Goal: Task Accomplishment & Management: Use online tool/utility

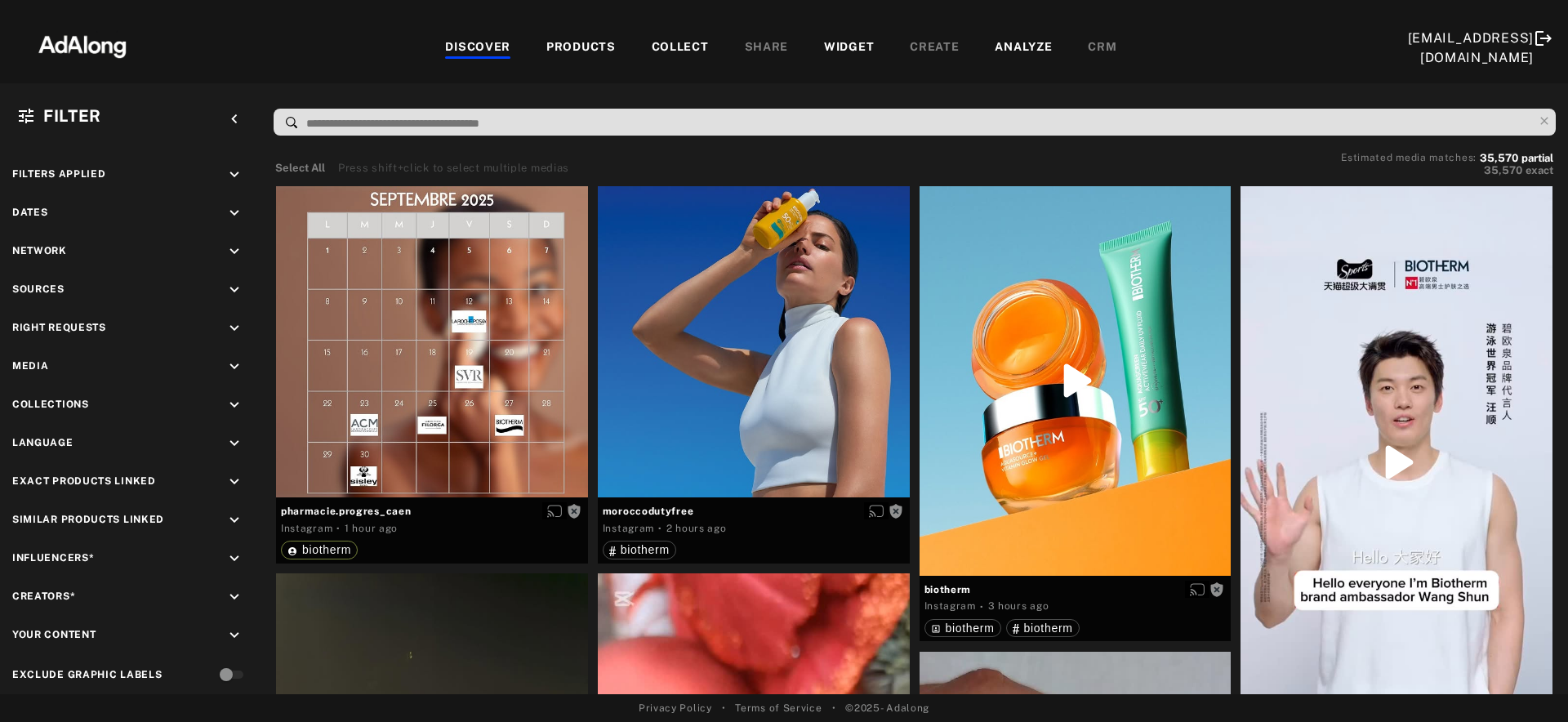
click at [580, 46] on div "PRODUCTS" at bounding box center [580, 48] width 69 height 20
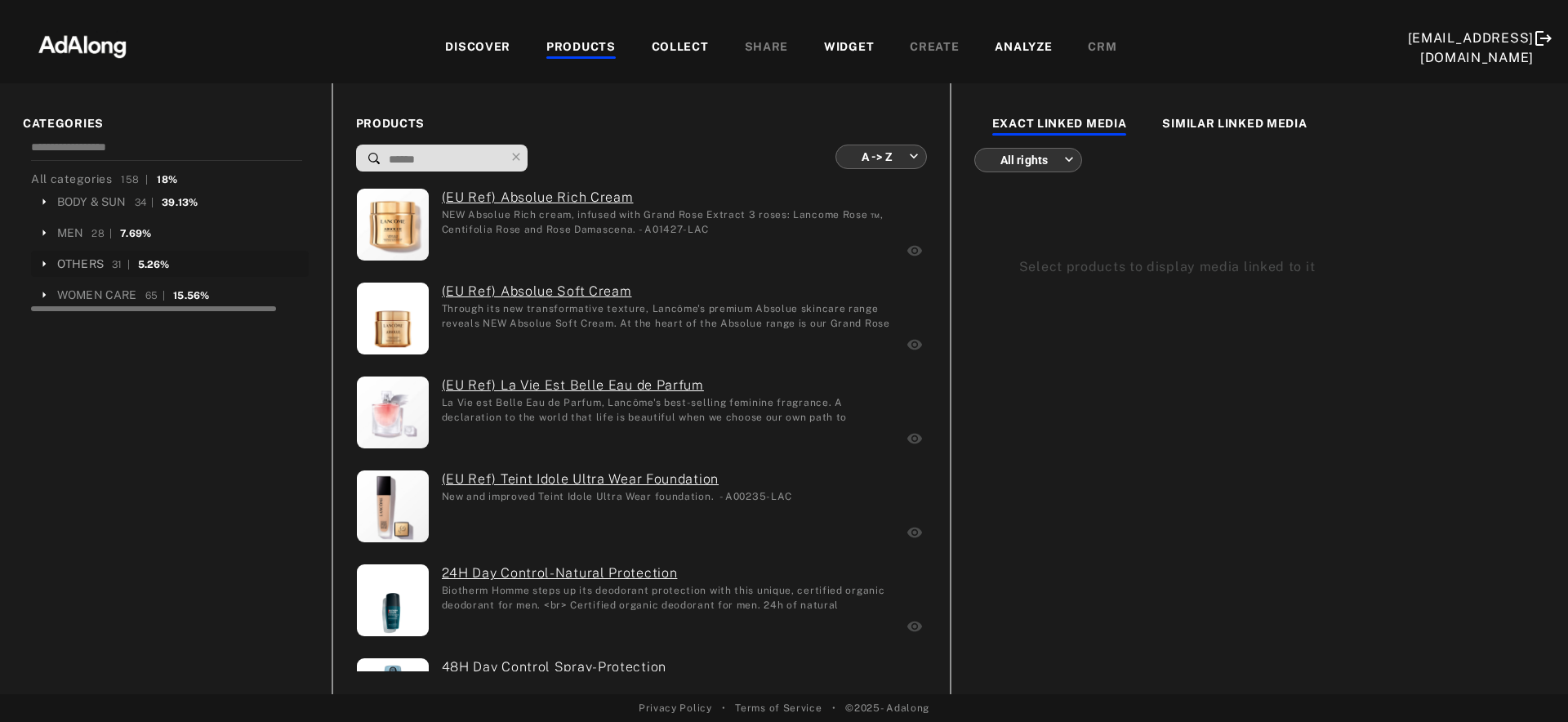
click at [87, 261] on div "OTHERS" at bounding box center [80, 264] width 47 height 17
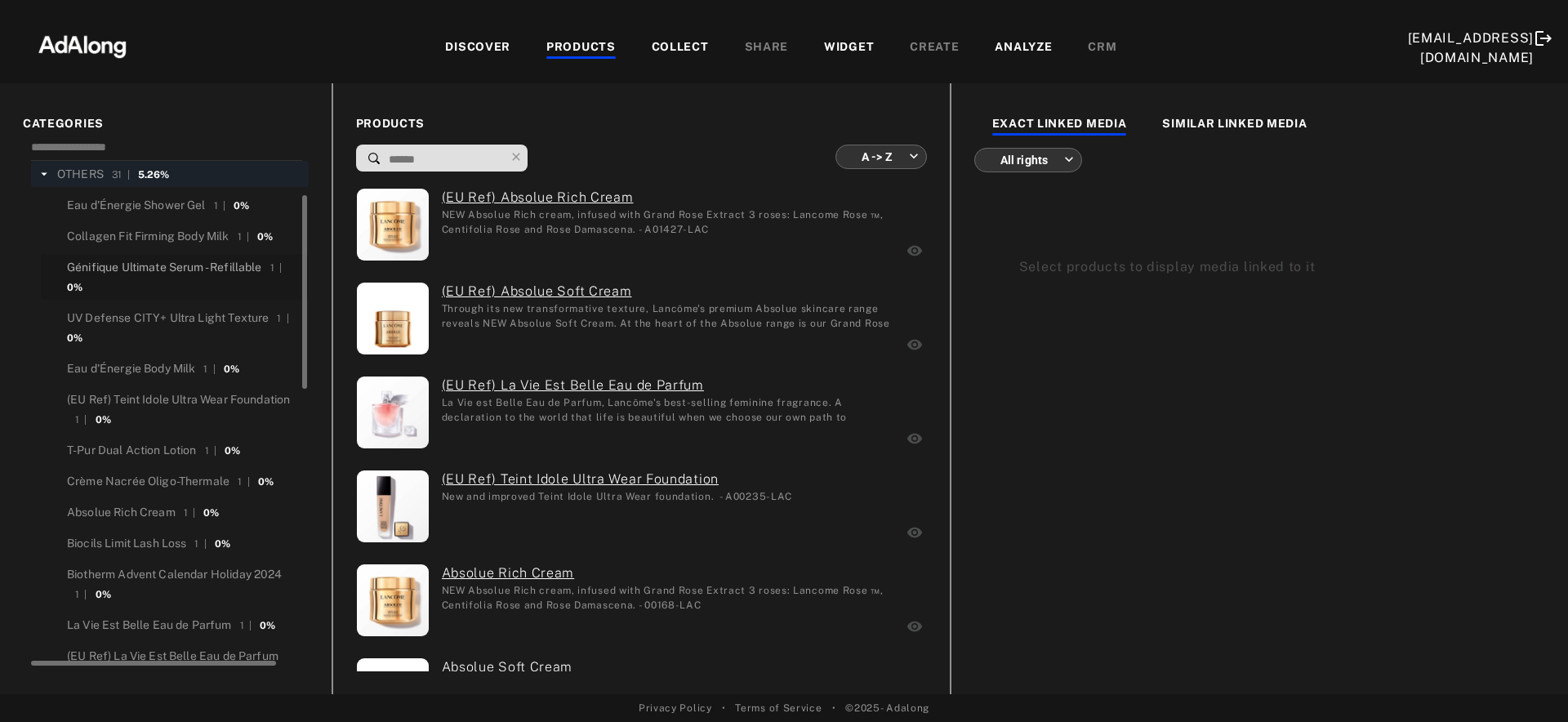
click at [123, 268] on div "Génifique Ultimate Serum - Refillable" at bounding box center [164, 267] width 195 height 17
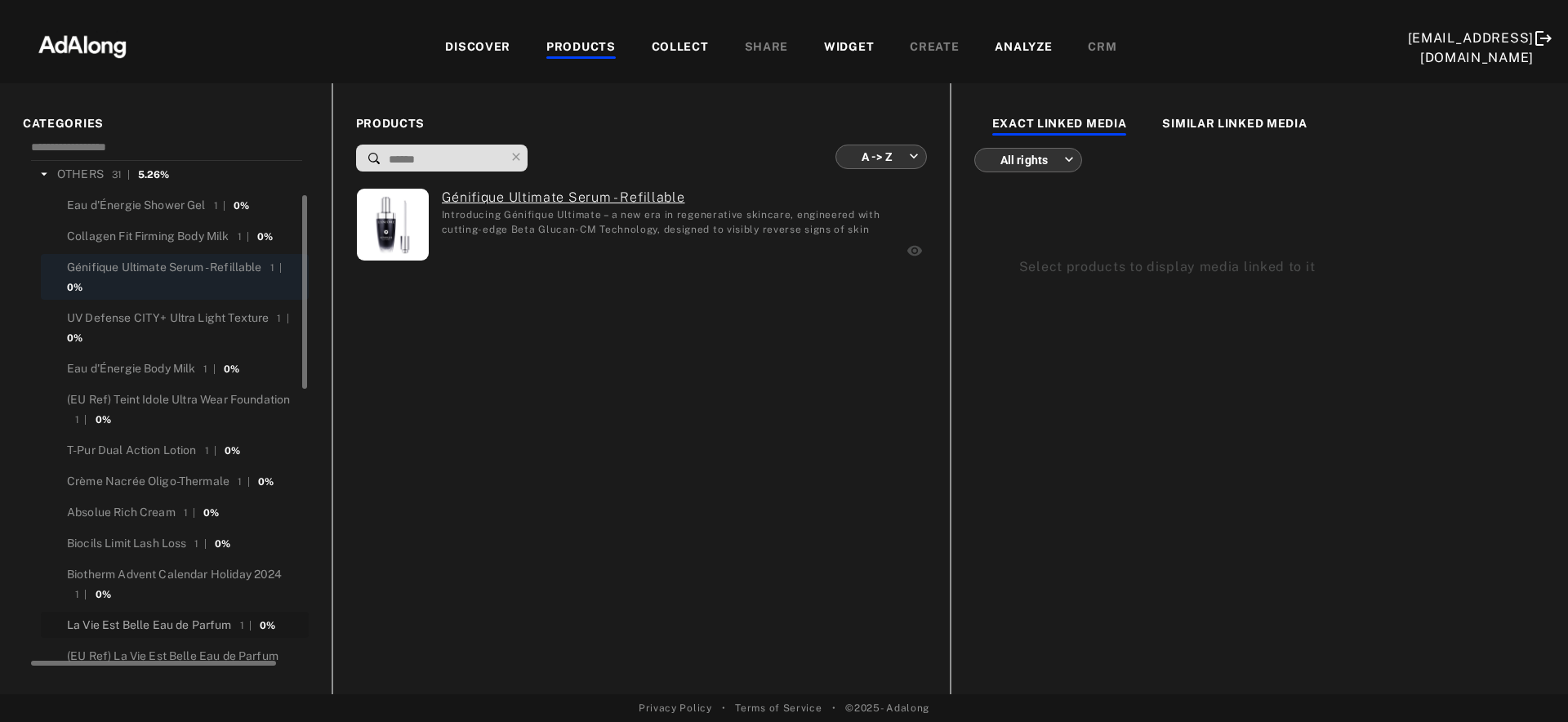
click at [167, 626] on div "La Vie Est Belle Eau de Parfum" at bounding box center [150, 625] width 165 height 17
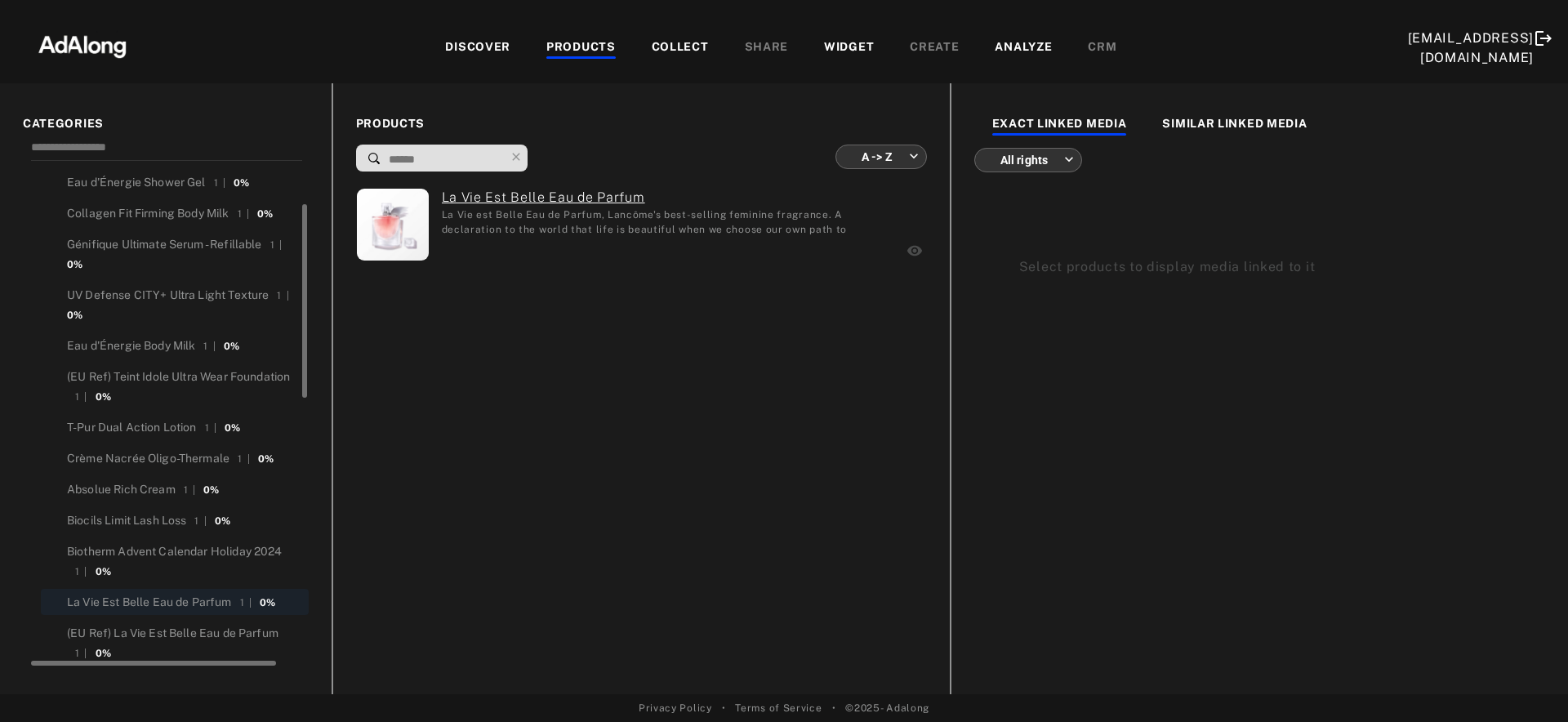
scroll to position [136, 0]
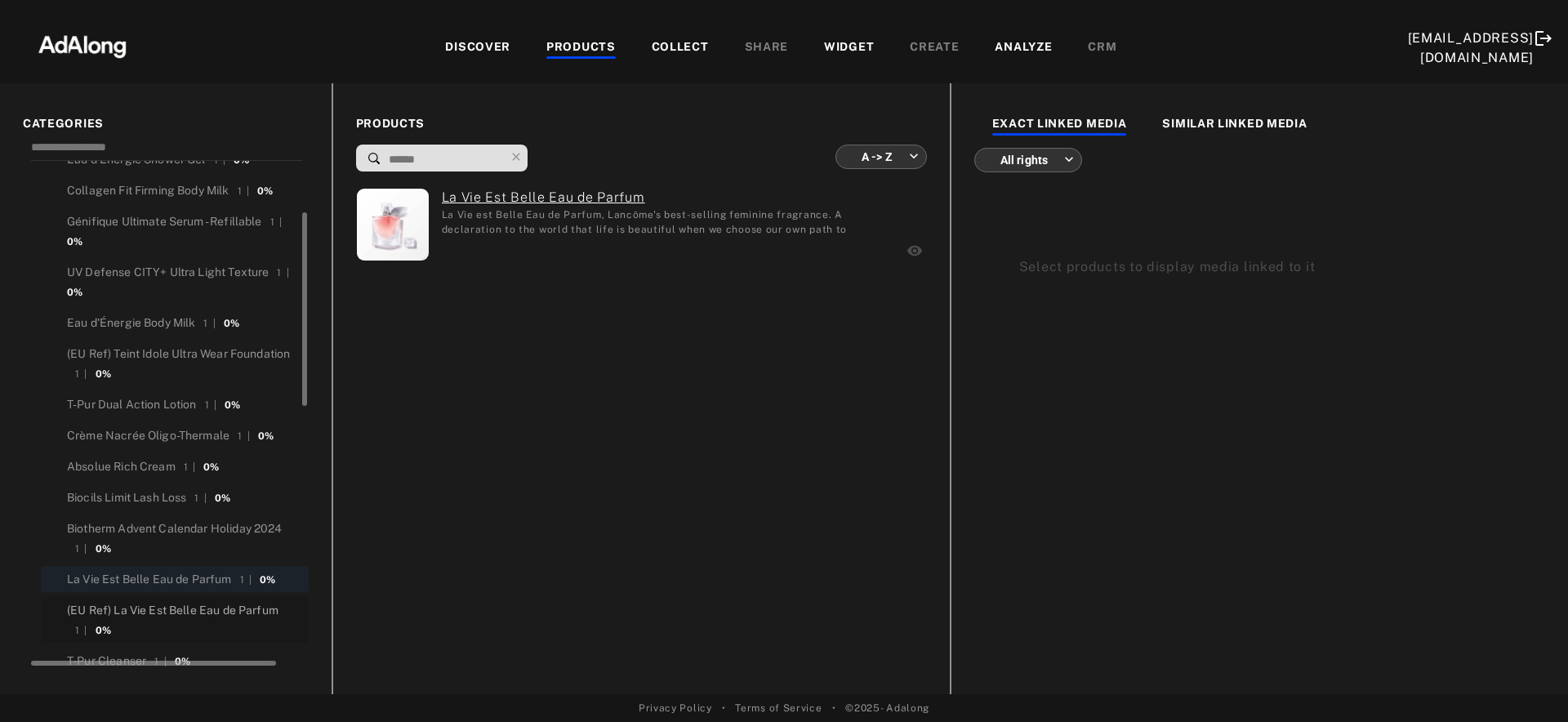
click at [164, 617] on div "(EU Ref) La Vie Est Belle Eau de Parfum" at bounding box center [172, 610] width 212 height 17
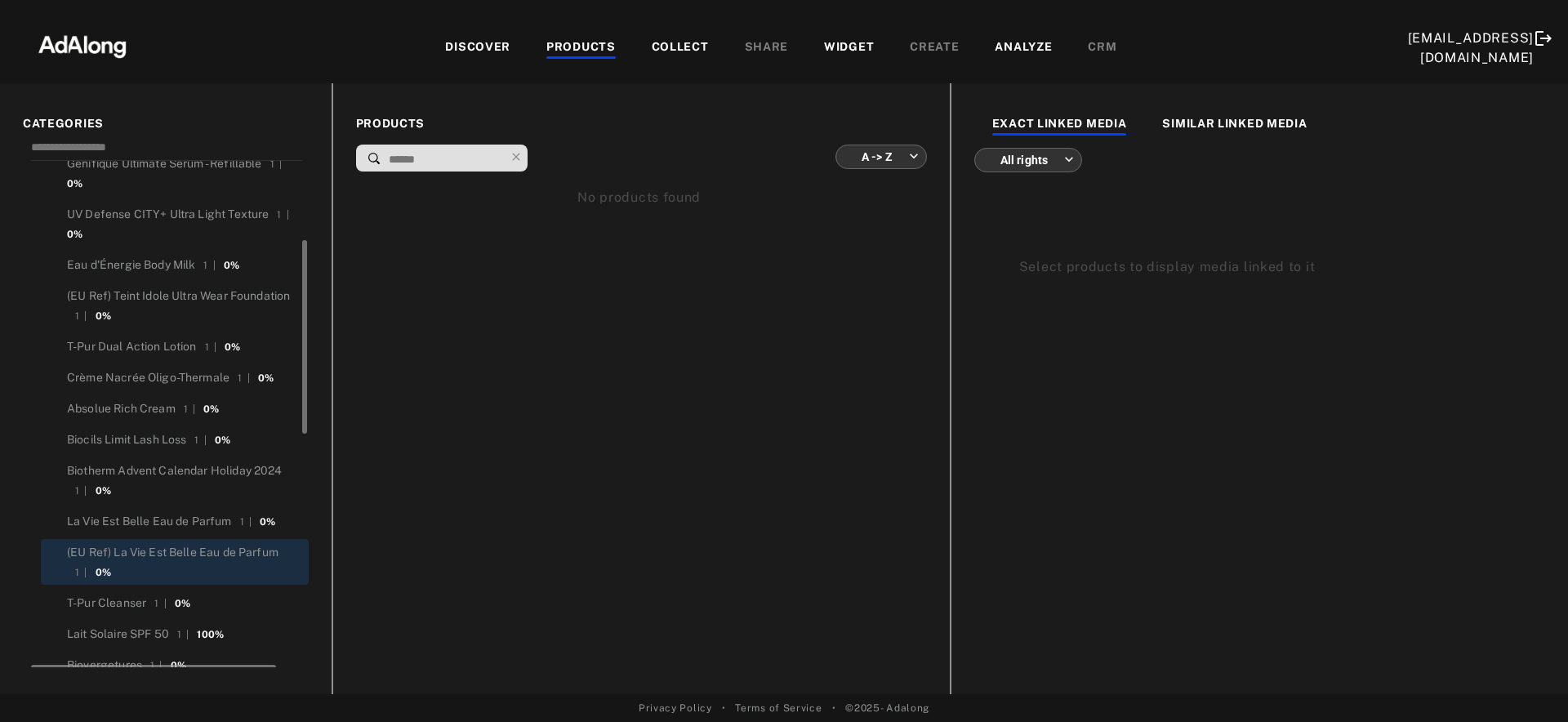
scroll to position [245, 0]
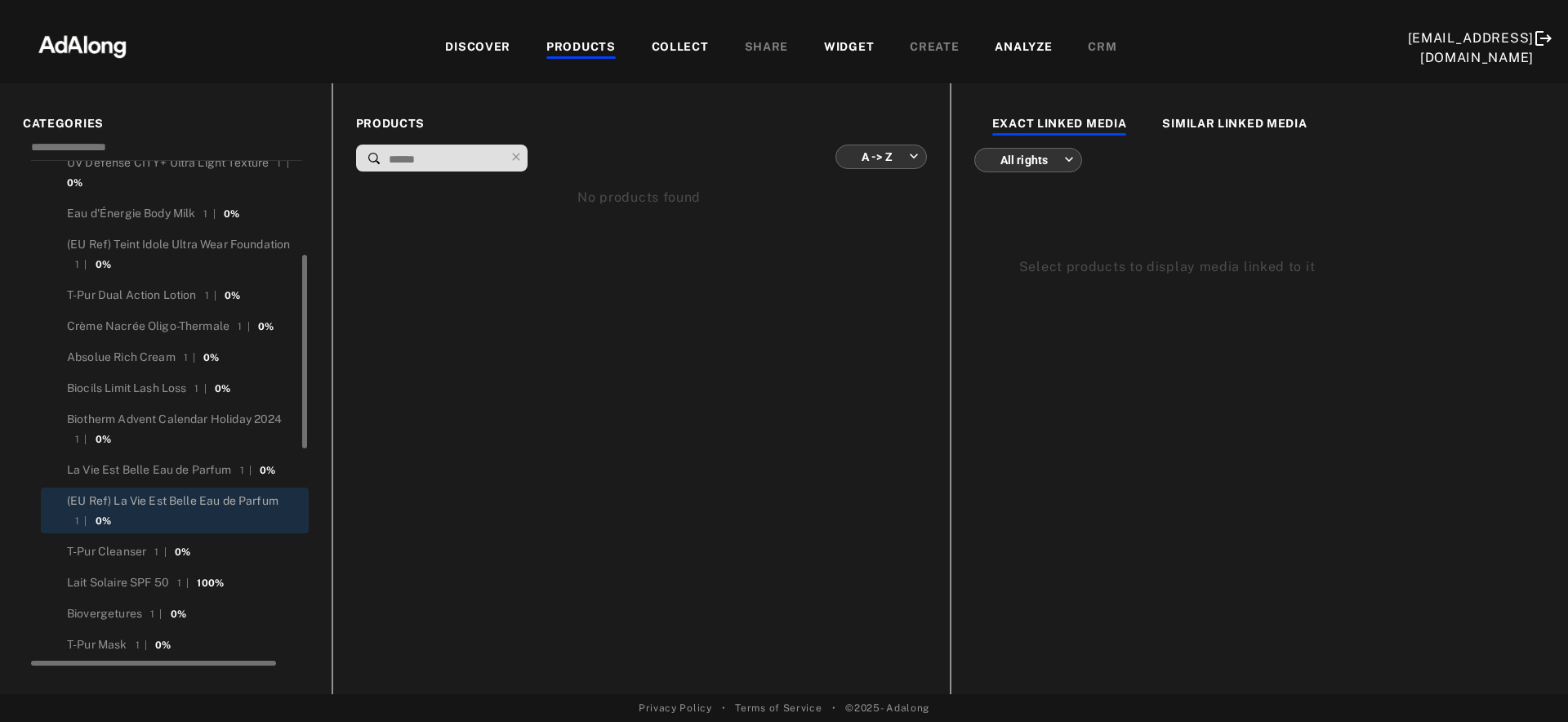
click at [169, 501] on div "(EU Ref) La Vie Est Belle Eau de Parfum" at bounding box center [172, 500] width 212 height 17
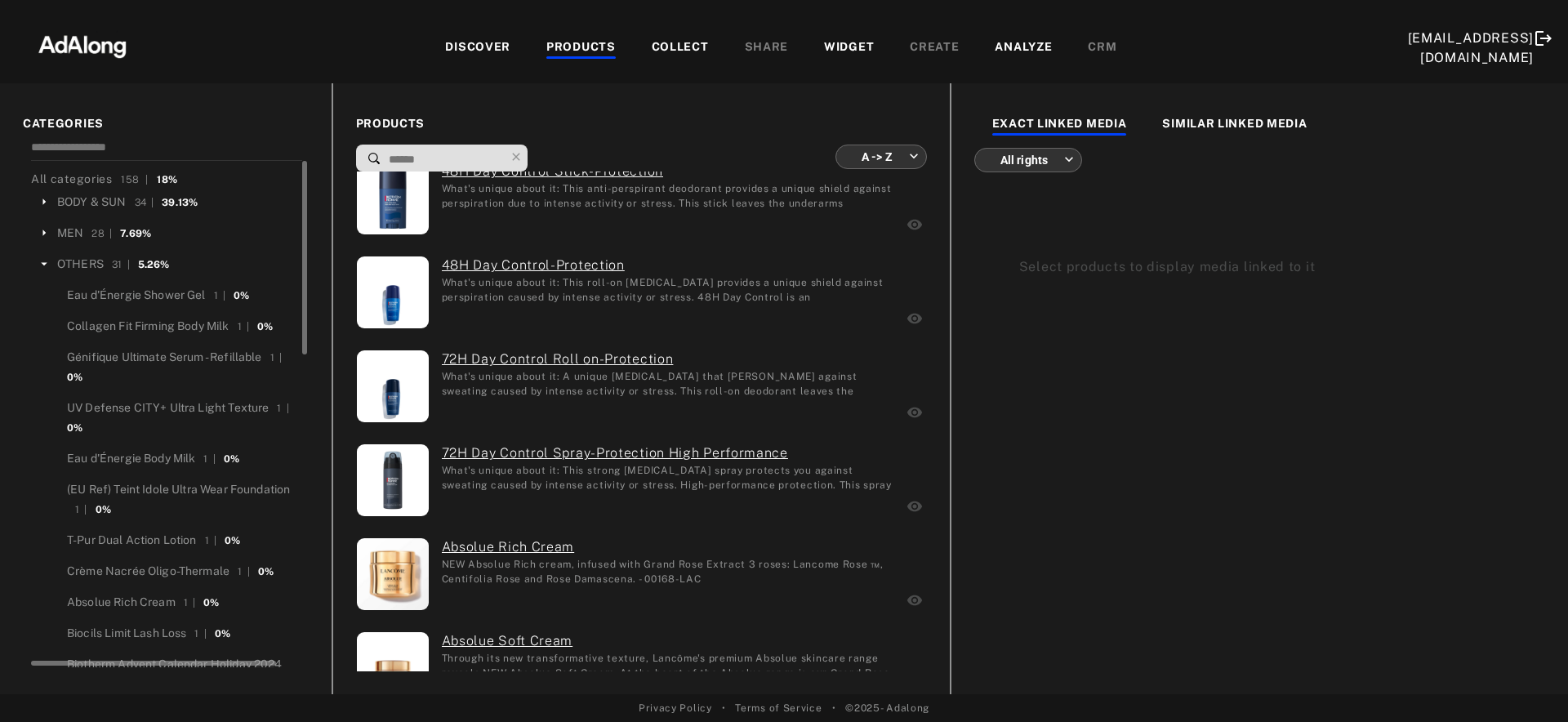
scroll to position [0, 0]
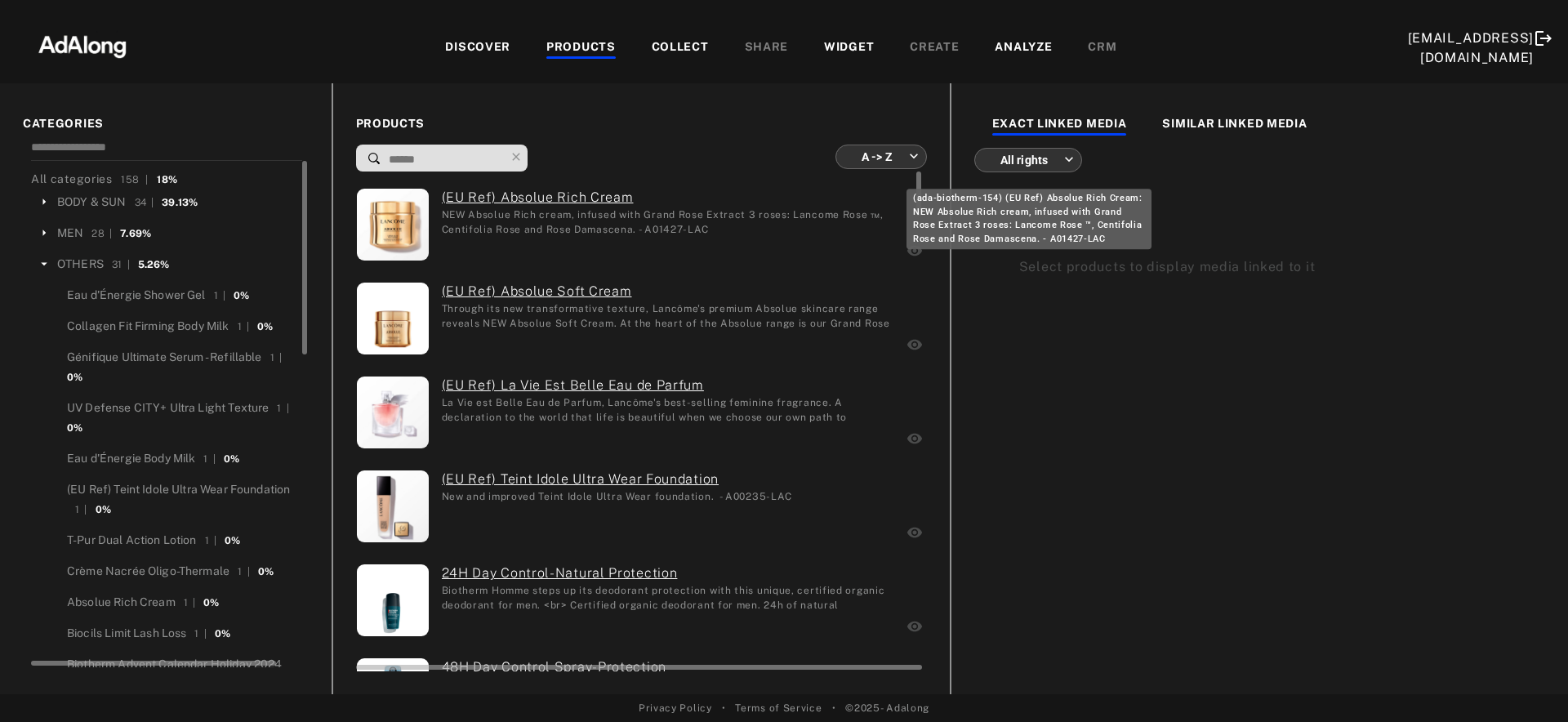
click at [523, 195] on link "(EU Ref) Absolue Rich Cream" at bounding box center [667, 198] width 452 height 20
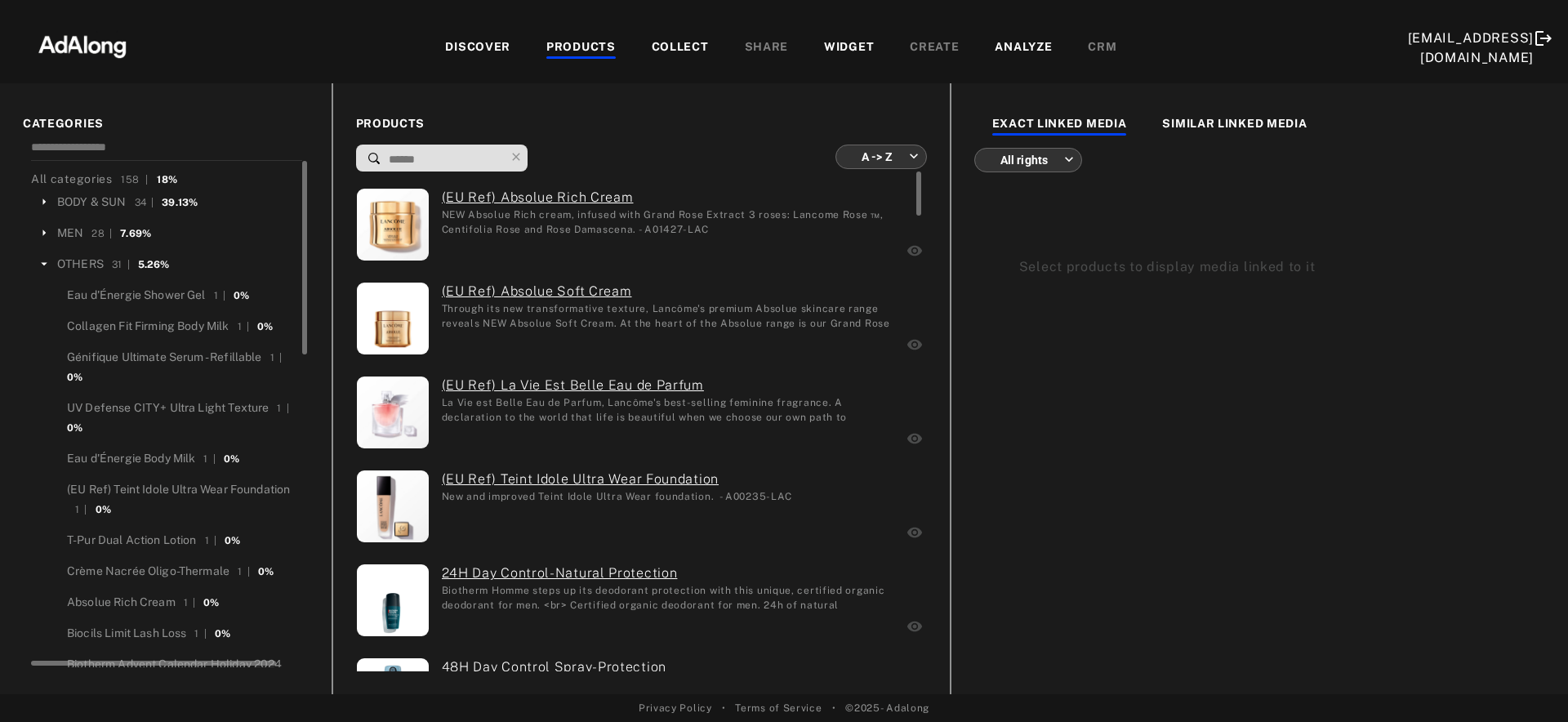
click at [679, 52] on div "COLLECT" at bounding box center [680, 48] width 57 height 20
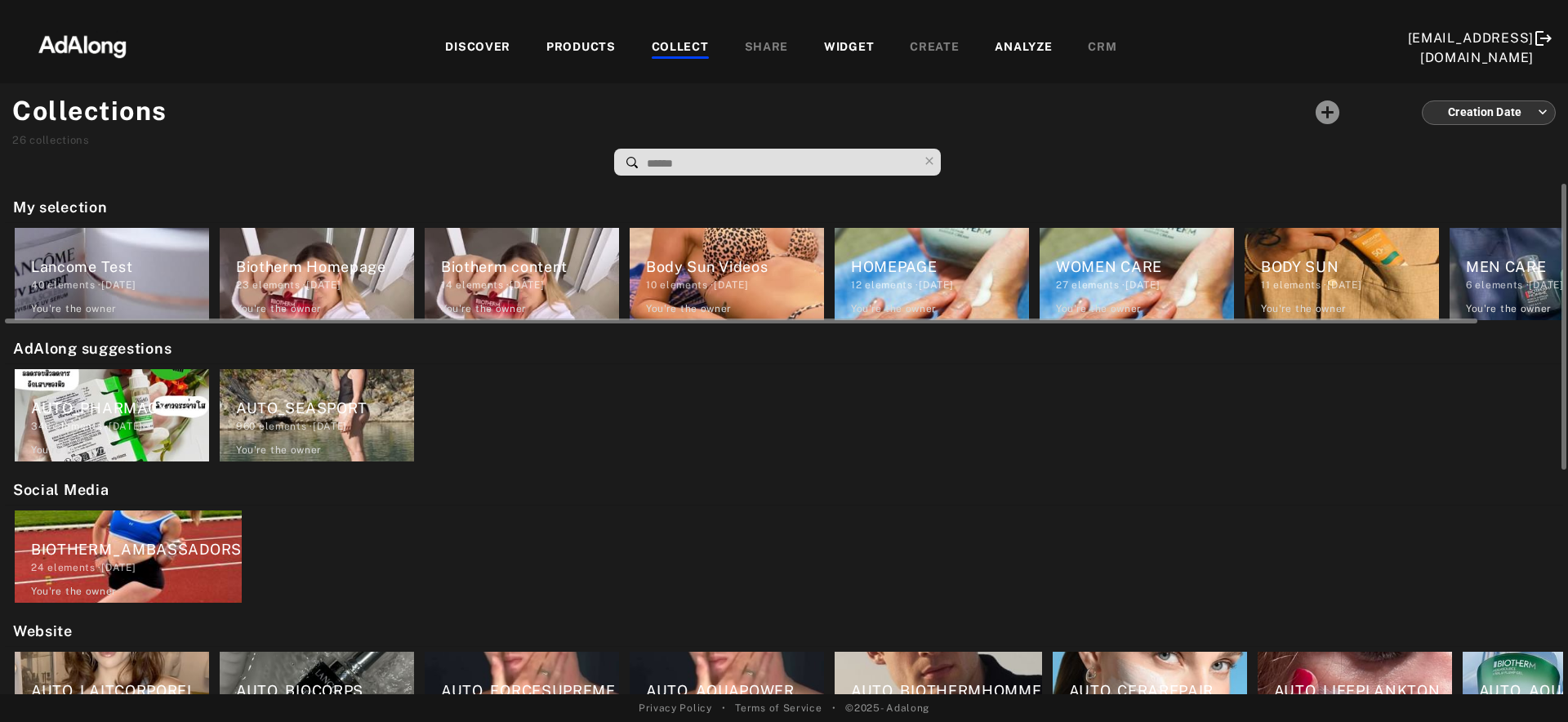
click at [87, 286] on div "40 elements · [DATE]" at bounding box center [120, 285] width 178 height 15
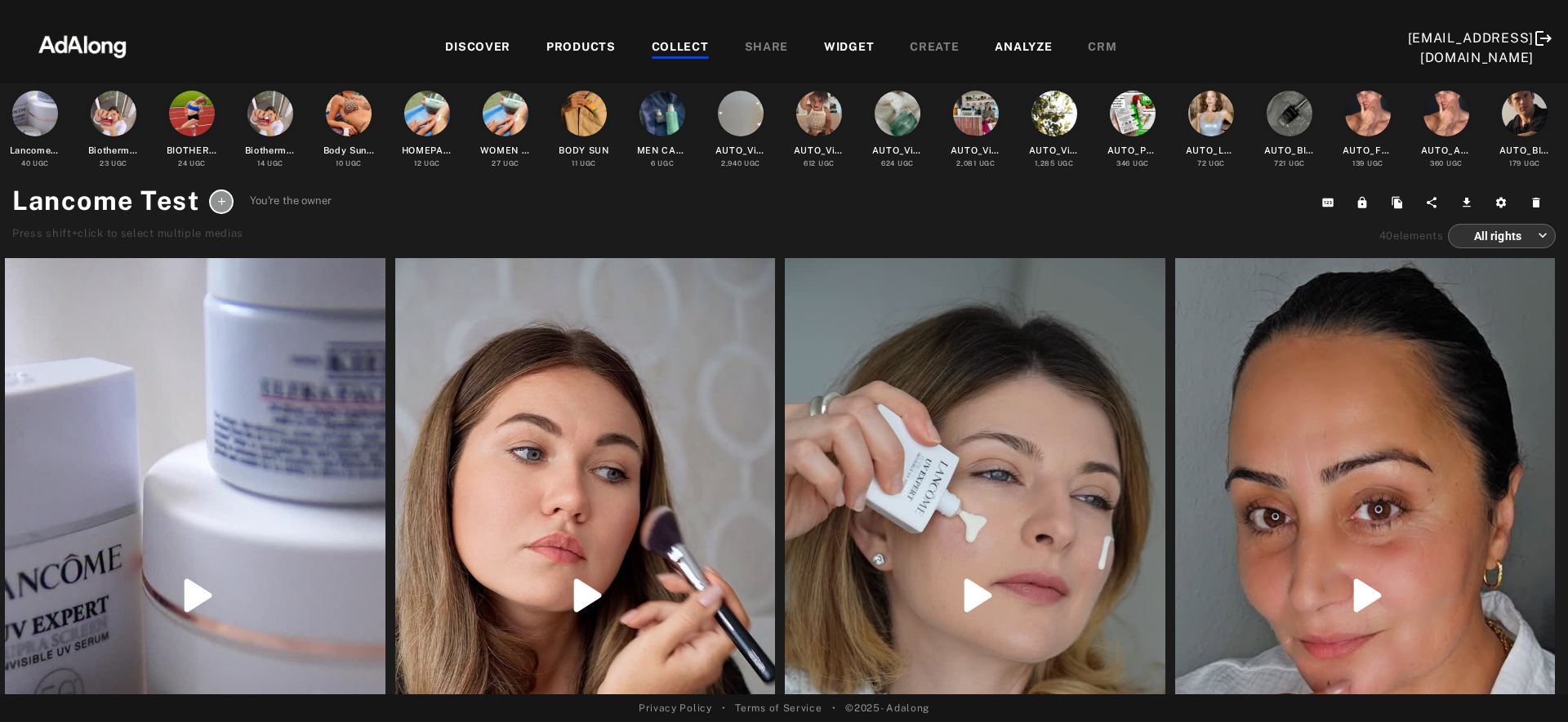
click at [232, 440] on div at bounding box center [195, 595] width 380 height 675
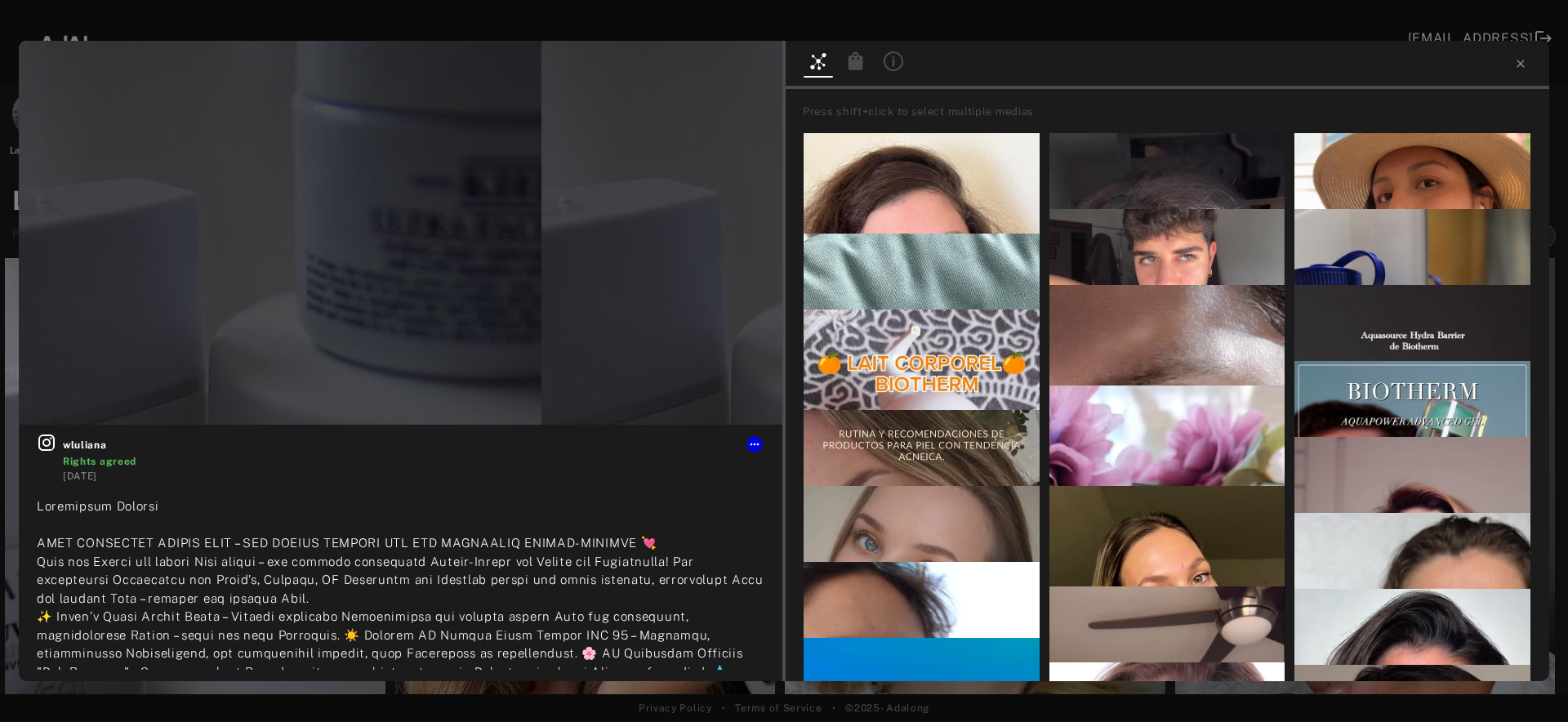
click at [855, 65] on icon at bounding box center [856, 61] width 15 height 18
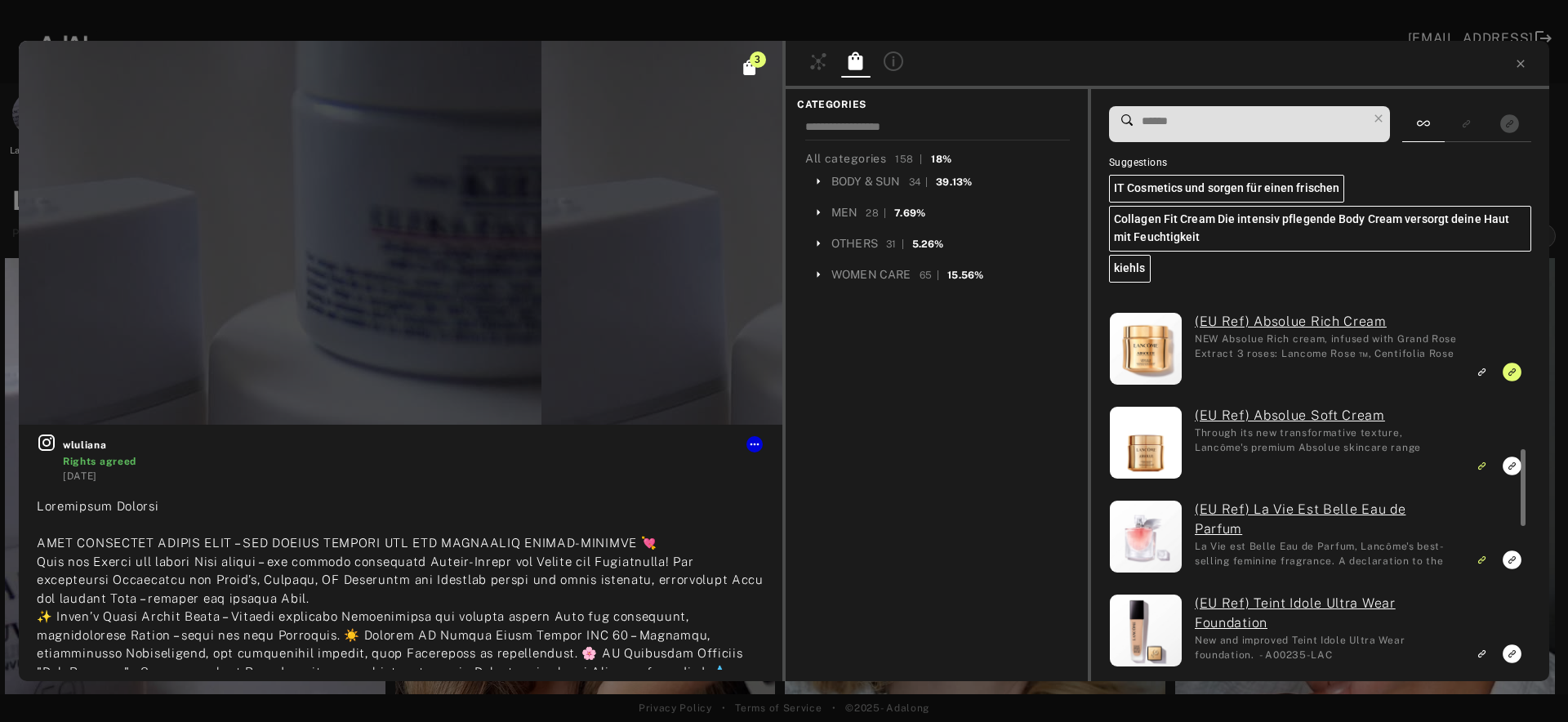
scroll to position [128, 0]
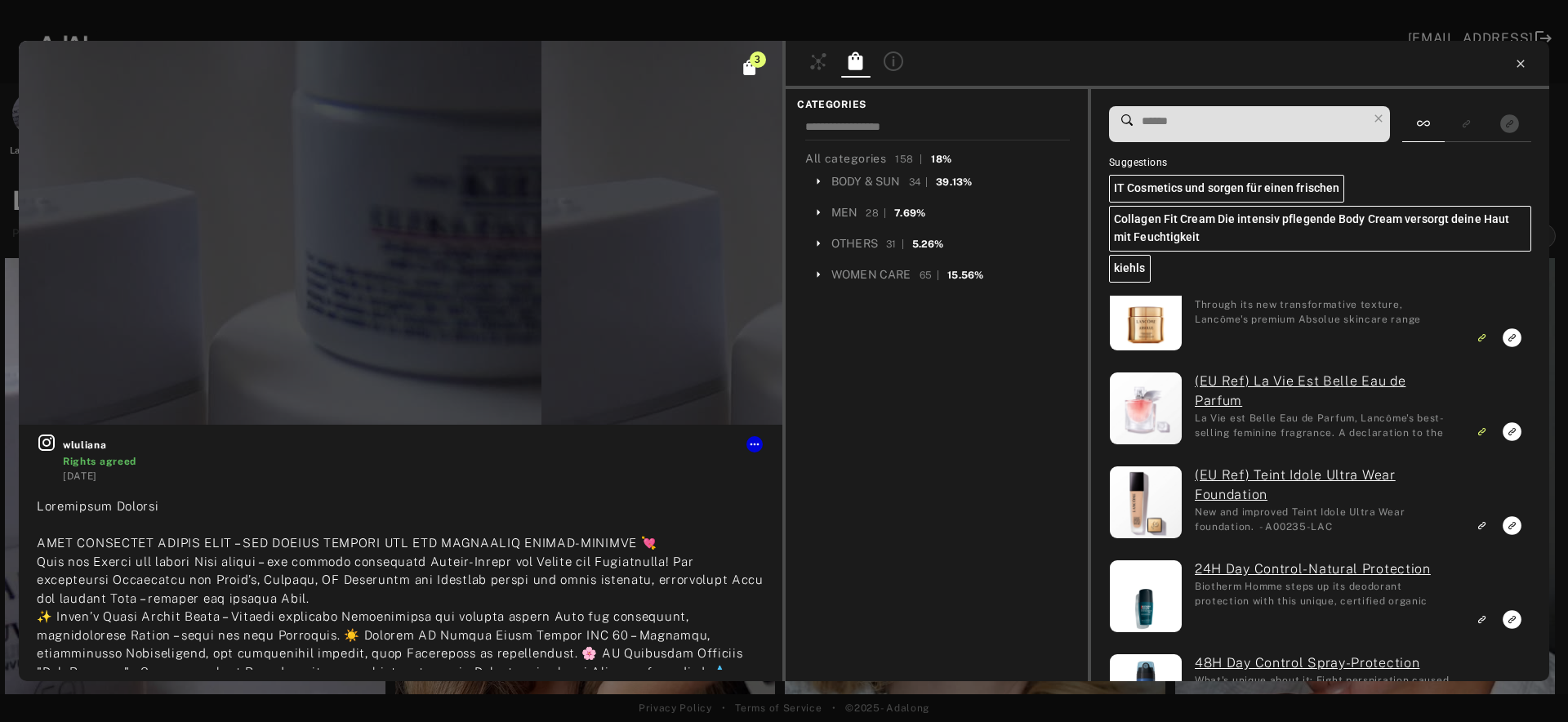
click at [1524, 67] on icon at bounding box center [1521, 64] width 13 height 13
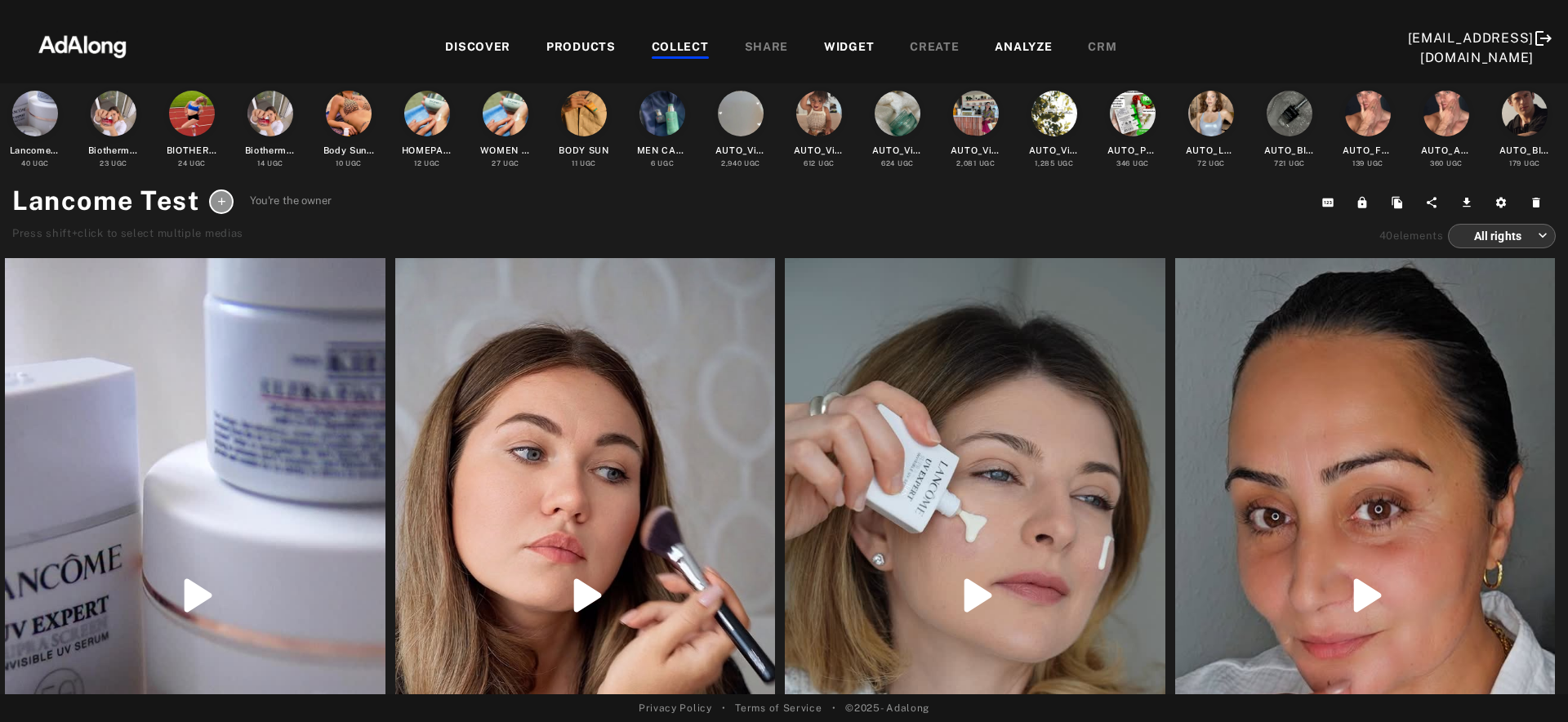
click at [588, 49] on div "PRODUCTS" at bounding box center [580, 48] width 69 height 20
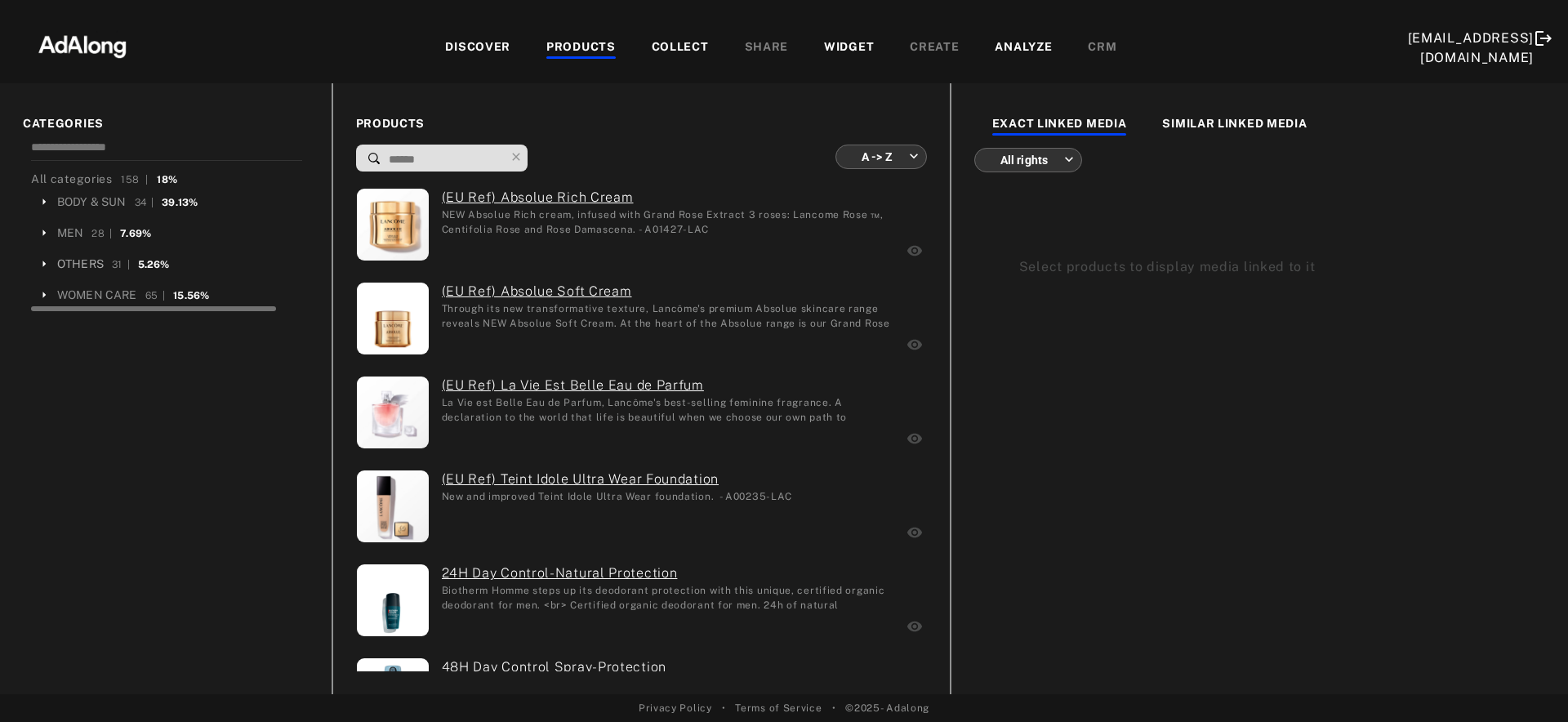
click at [81, 267] on div "OTHERS" at bounding box center [80, 264] width 47 height 17
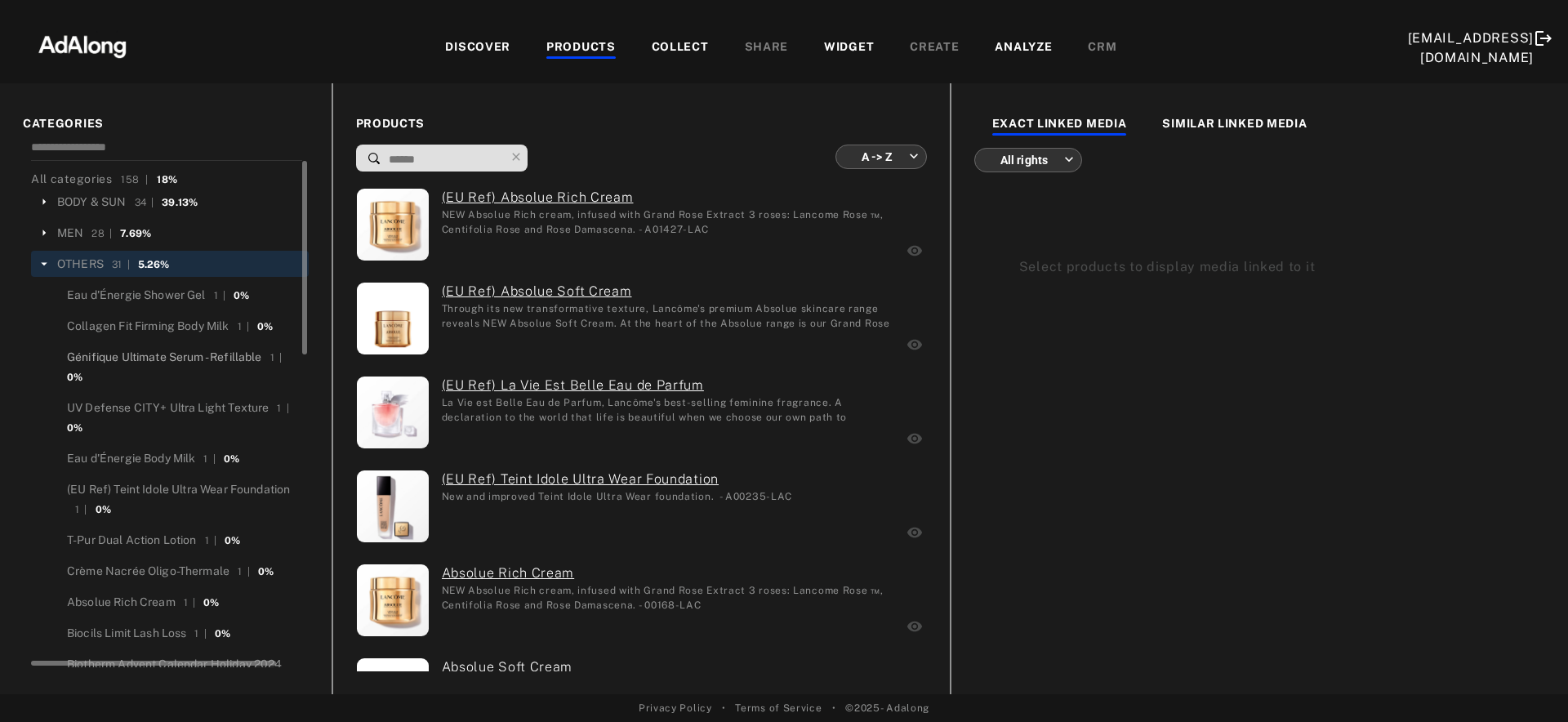
click at [129, 353] on div "Génifique Ultimate Serum - Refillable" at bounding box center [164, 357] width 195 height 17
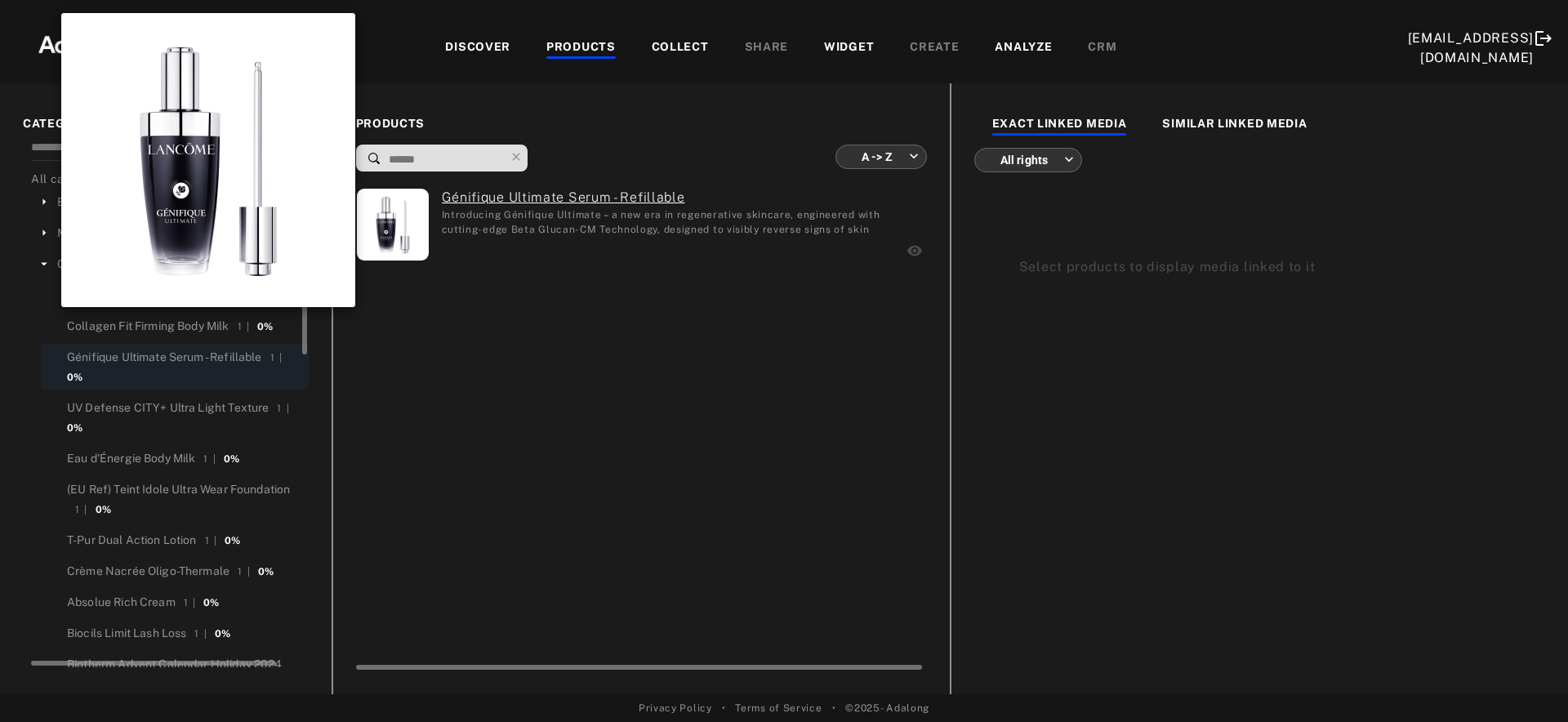
click at [379, 221] on img at bounding box center [392, 225] width 72 height 72
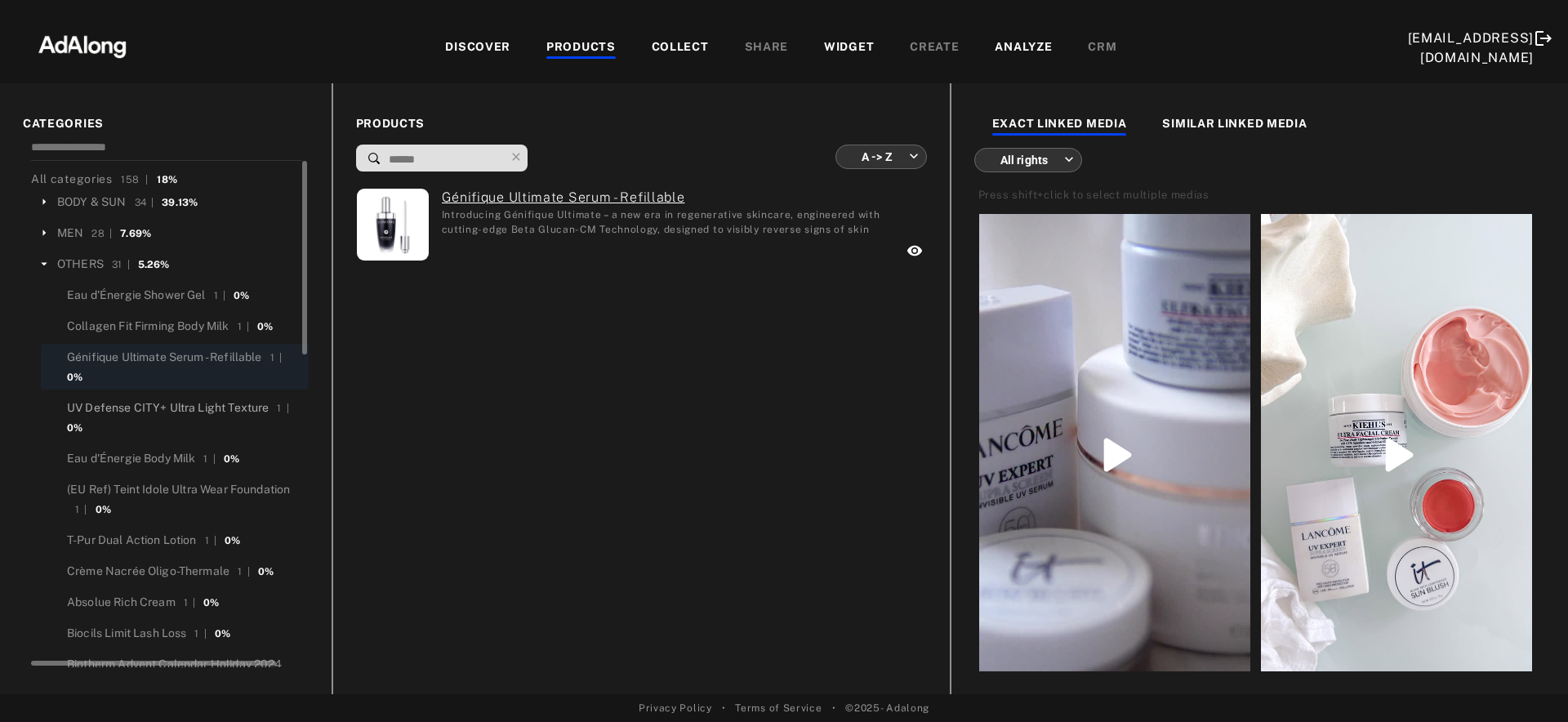
scroll to position [271, 0]
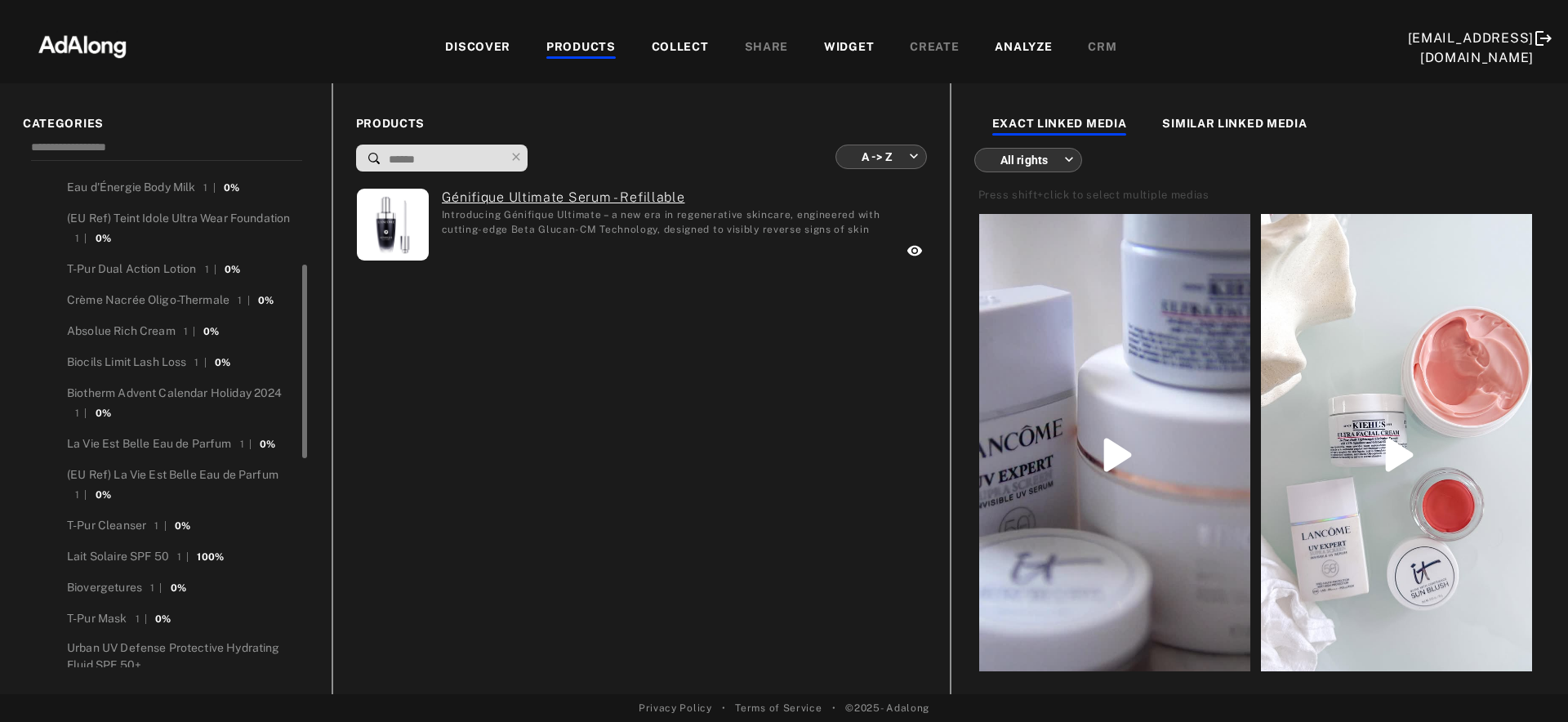
click at [432, 155] on input at bounding box center [446, 159] width 118 height 22
type input "*"
type input "**********"
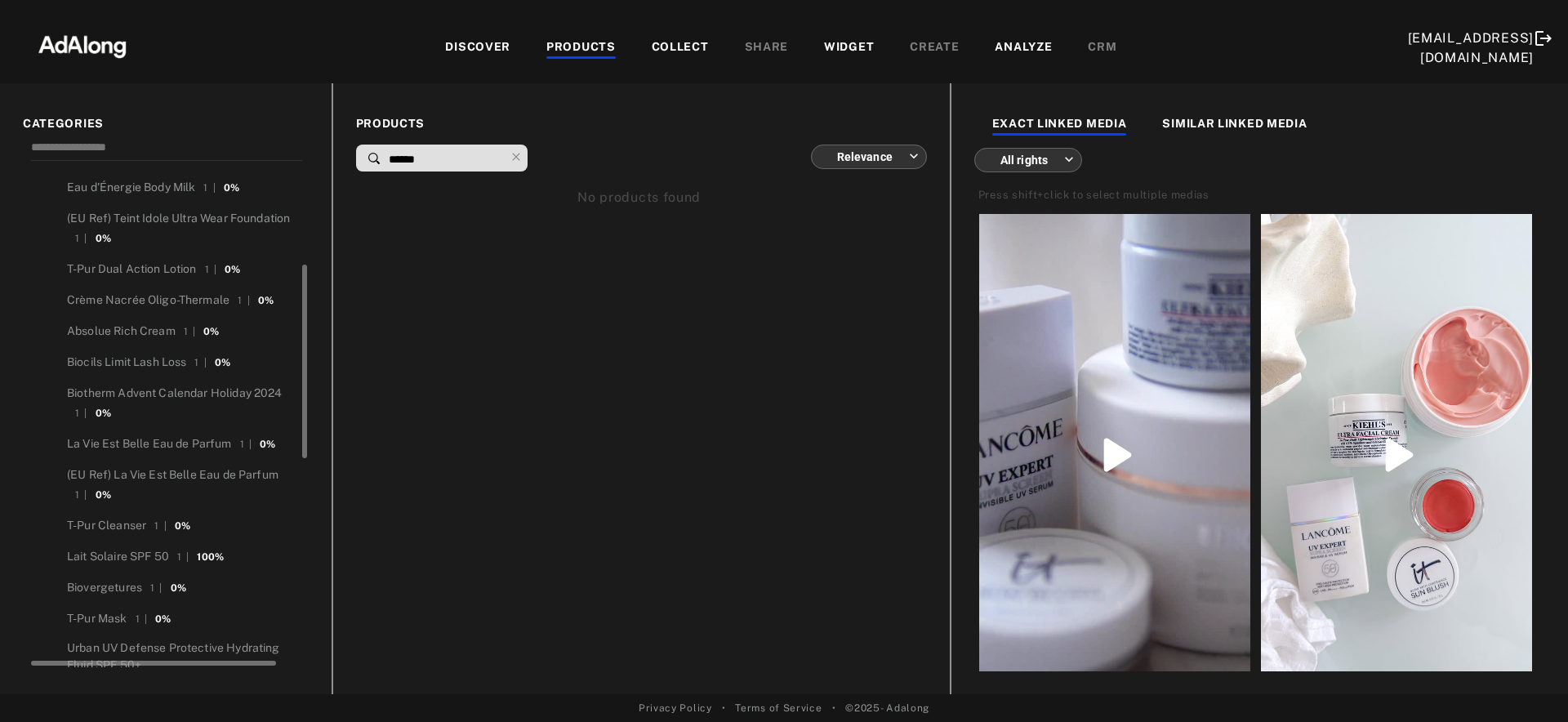
scroll to position [0, 0]
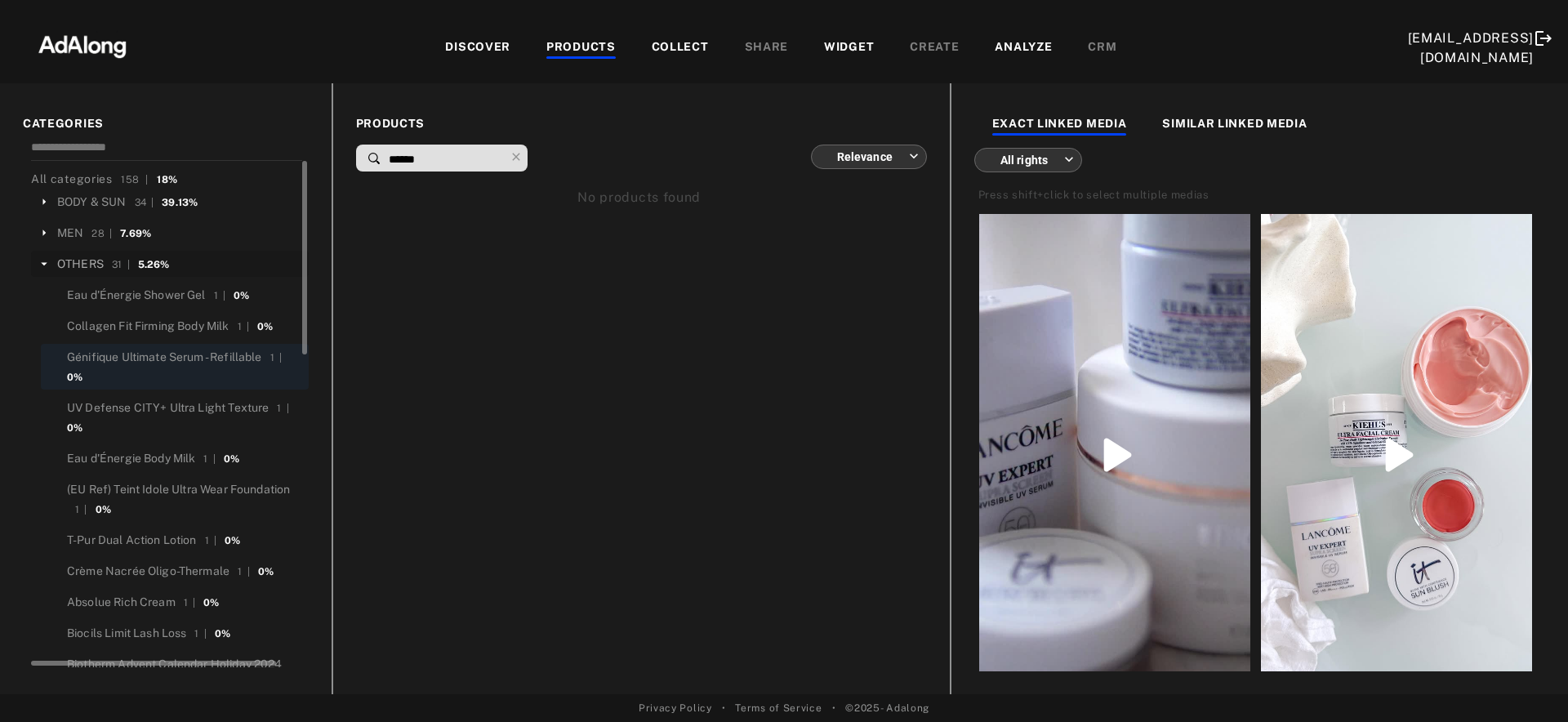
click at [74, 263] on div "OTHERS" at bounding box center [80, 264] width 47 height 17
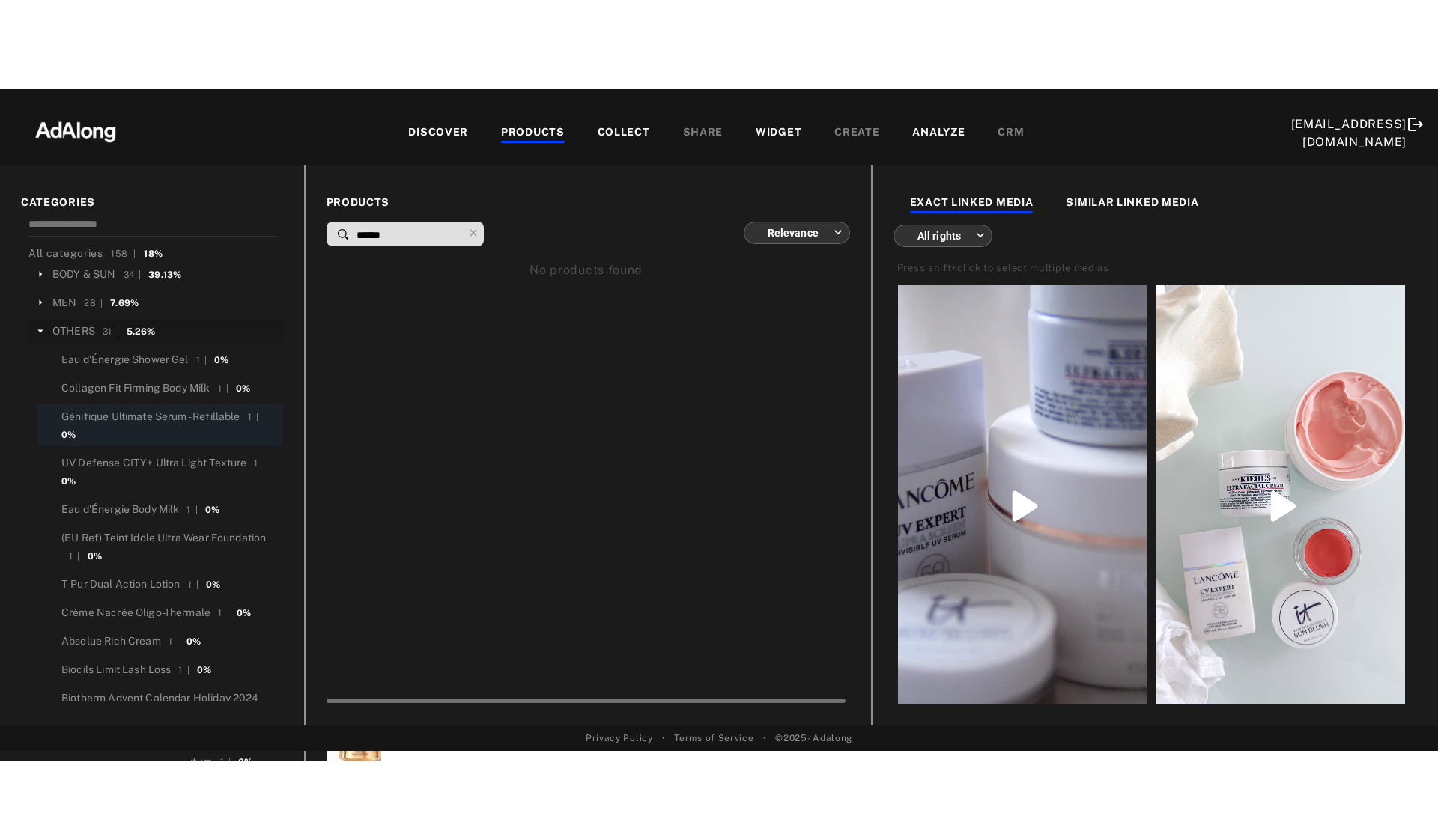
scroll to position [82, 0]
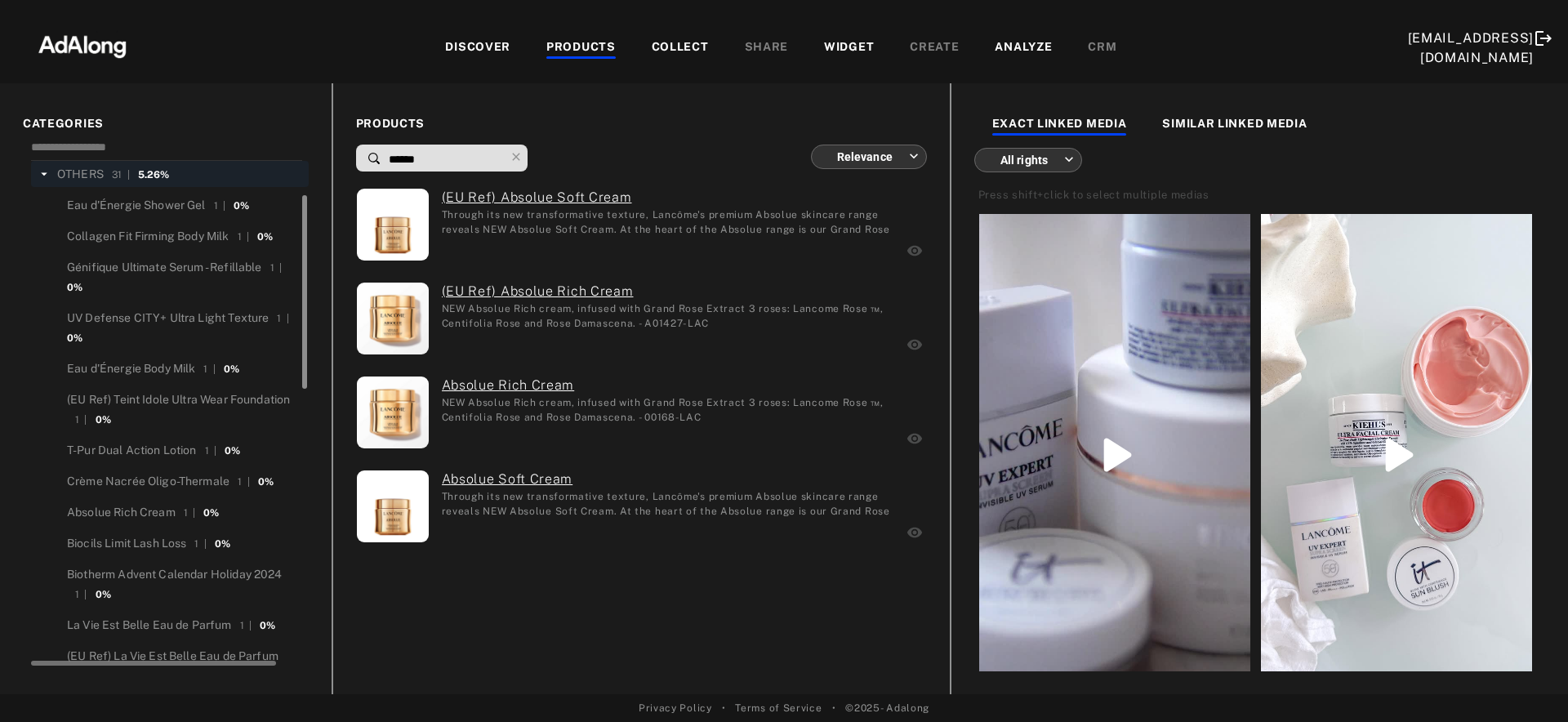
drag, startPoint x: 465, startPoint y: 165, endPoint x: 301, endPoint y: 165, distance: 164.0
click at [301, 165] on div "CATEGORIES All categories 158 | 18% BODY & SUN 34 | 39.13% MEN 28 | 7.69% OTHER…" at bounding box center [784, 388] width 1568 height 611
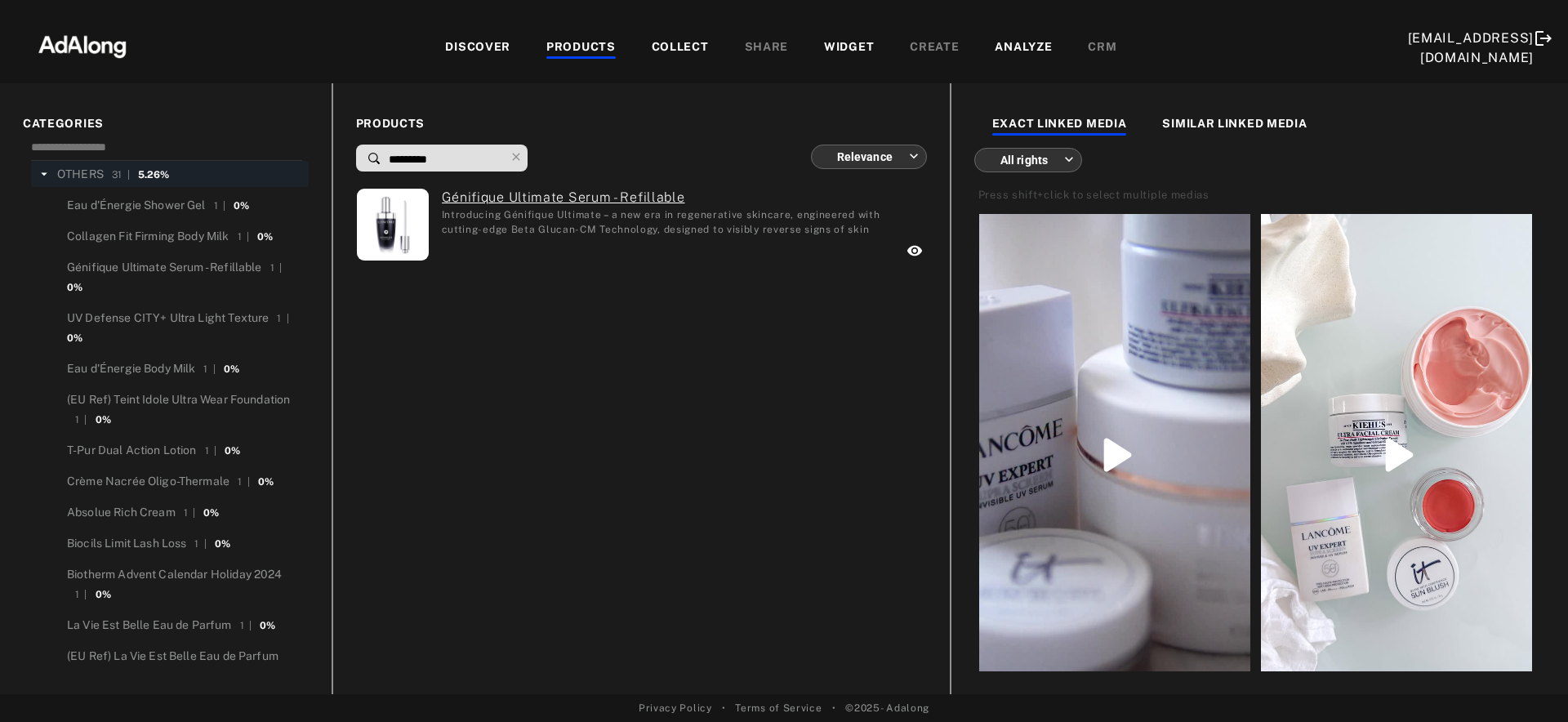
click at [484, 159] on input "*********" at bounding box center [446, 159] width 118 height 22
type input "*****"
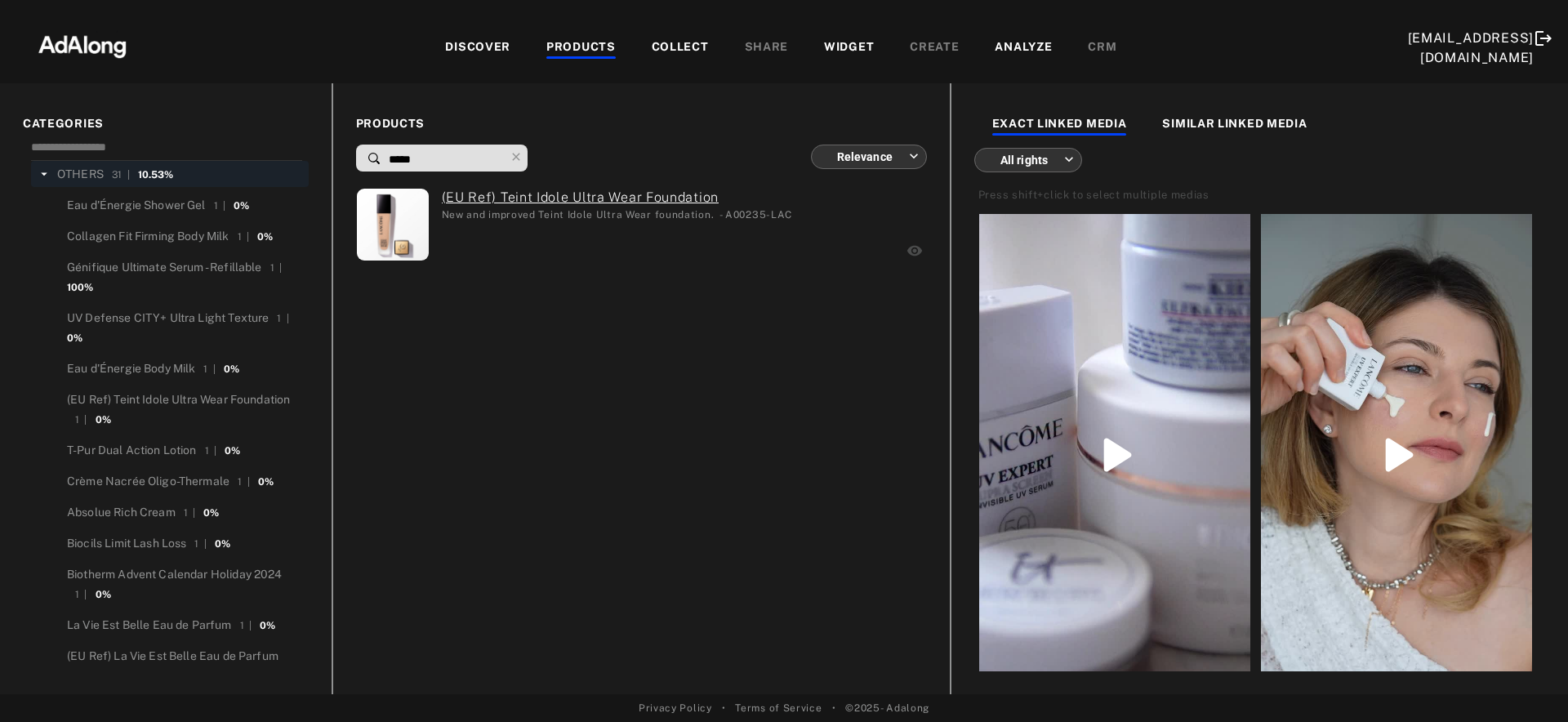
click at [833, 51] on div "WIDGET" at bounding box center [849, 48] width 50 height 20
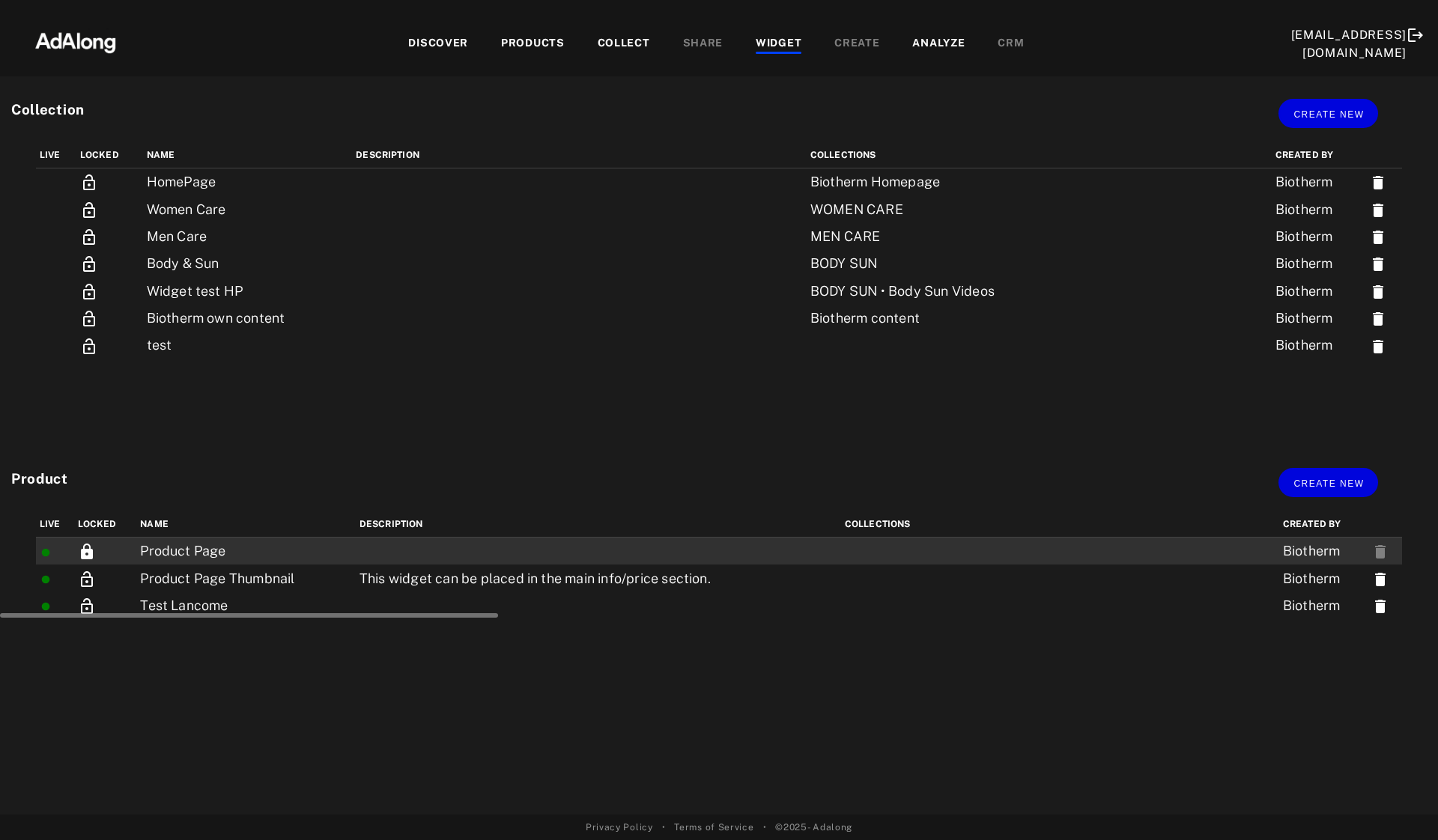
click at [283, 545] on td "Product Page" at bounding box center [246, 551] width 220 height 28
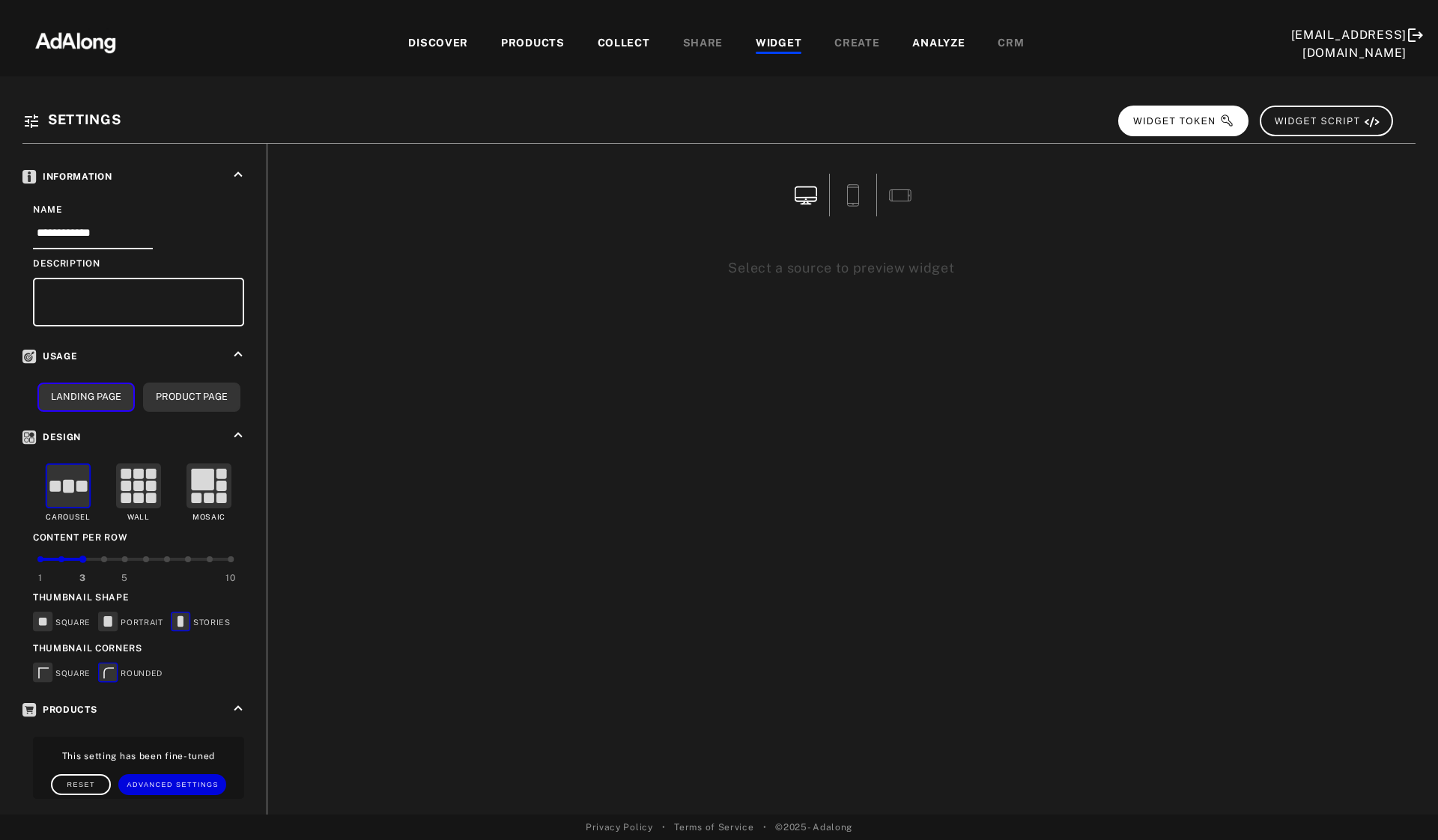
click at [1191, 117] on span "WIDGET TOKEN" at bounding box center [1183, 121] width 101 height 10
